Goal: Transaction & Acquisition: Subscribe to service/newsletter

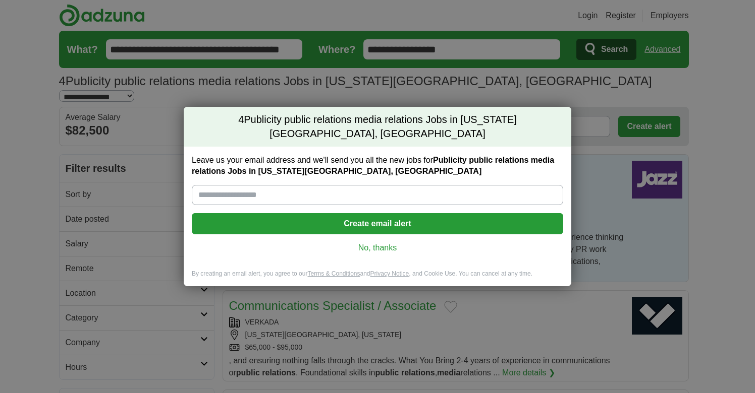
click at [359, 187] on input "Leave us your email address and we'll send you all the new jobs for Publicity p…" at bounding box center [377, 195] width 371 height 20
type input "**********"
click at [388, 216] on button "Create email alert" at bounding box center [377, 223] width 371 height 21
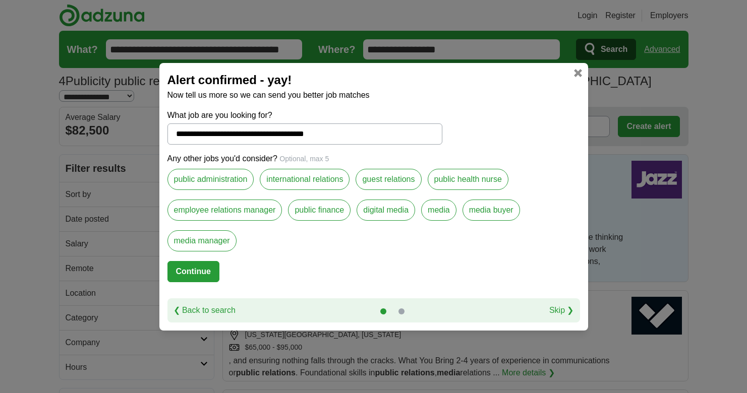
click at [438, 208] on label "media" at bounding box center [438, 210] width 35 height 21
click at [218, 238] on label "media manager" at bounding box center [201, 241] width 69 height 21
click at [203, 268] on button "Continue" at bounding box center [193, 271] width 52 height 21
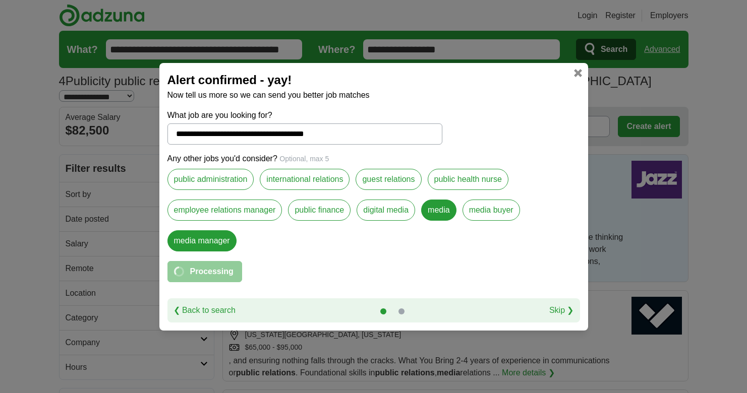
select select "*"
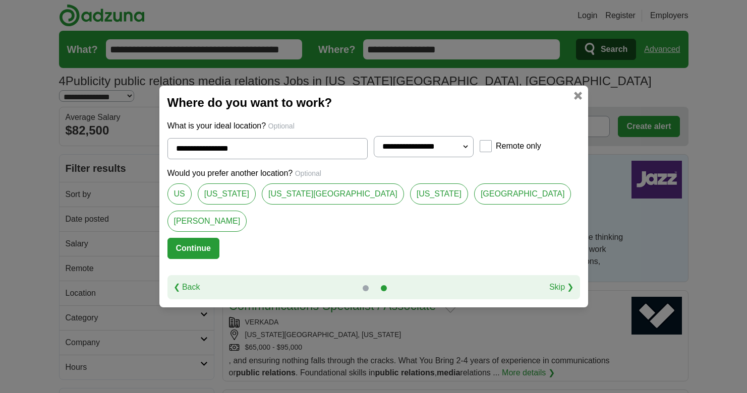
click at [322, 205] on link "[US_STATE][GEOGRAPHIC_DATA]" at bounding box center [333, 194] width 142 height 21
type input "**********"
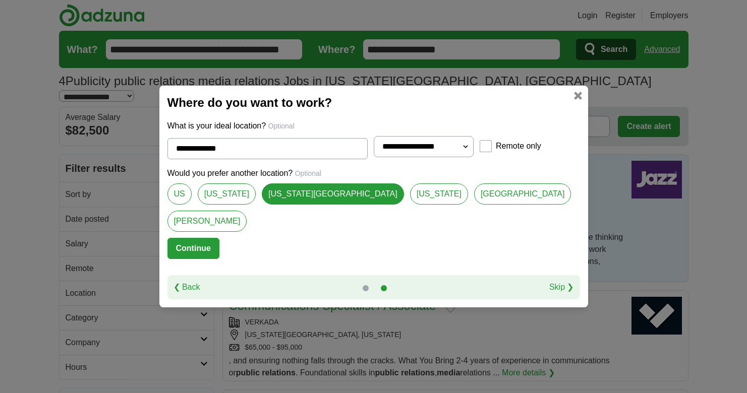
click at [219, 238] on button "Continue" at bounding box center [193, 248] width 52 height 21
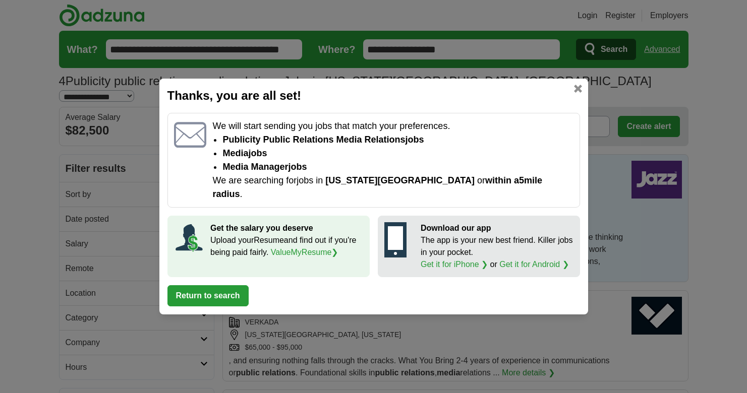
click at [225, 285] on button "Return to search" at bounding box center [207, 295] width 81 height 21
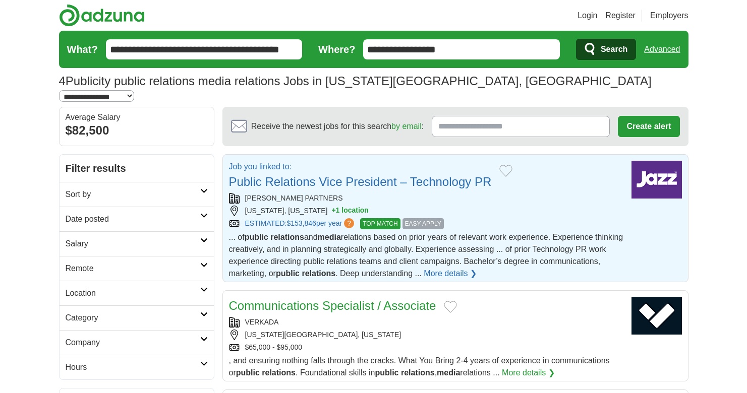
click at [477, 268] on link "More details ❯" at bounding box center [450, 274] width 53 height 12
